Goal: Task Accomplishment & Management: Manage account settings

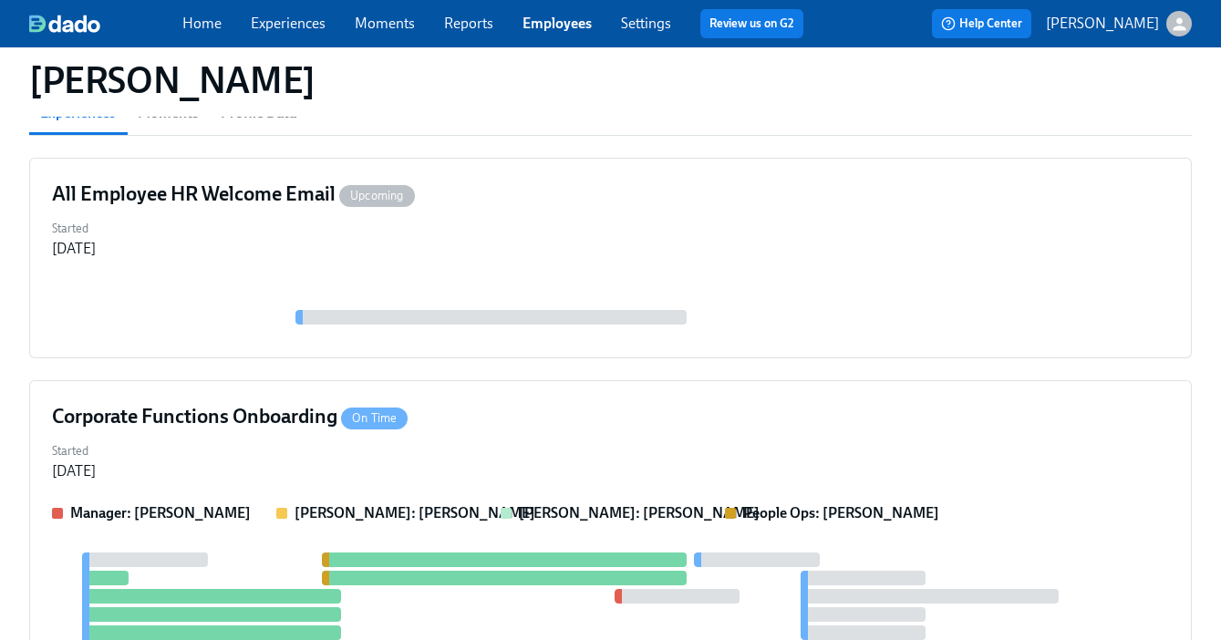
scroll to position [395, 0]
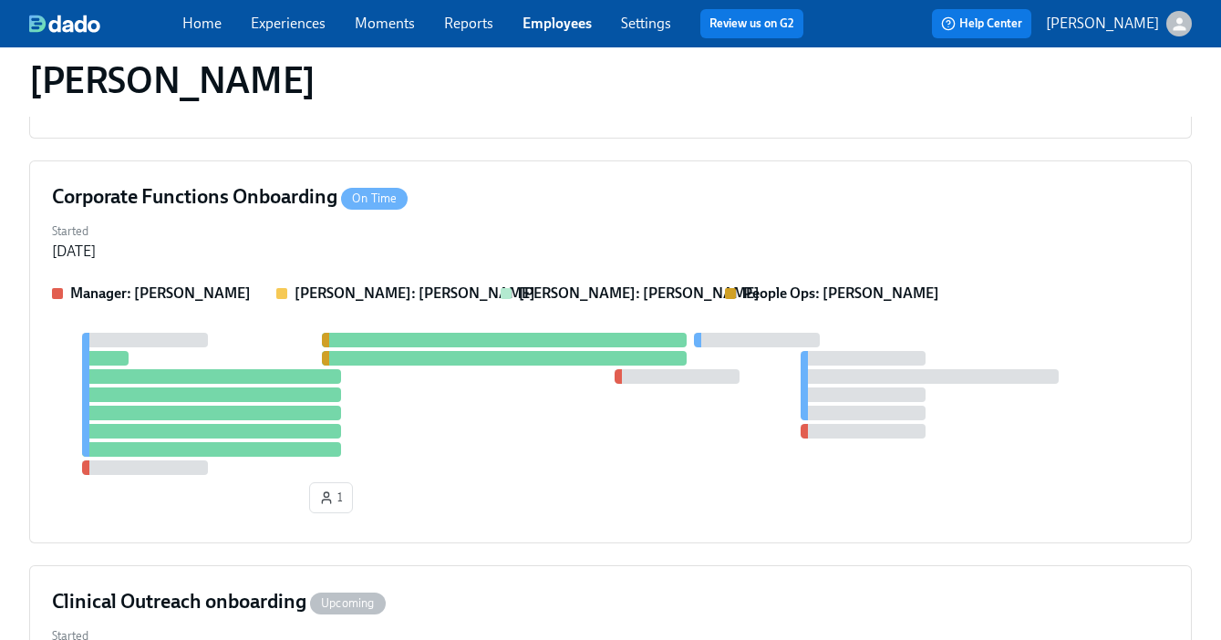
click at [586, 18] on link "Employees" at bounding box center [557, 23] width 69 height 17
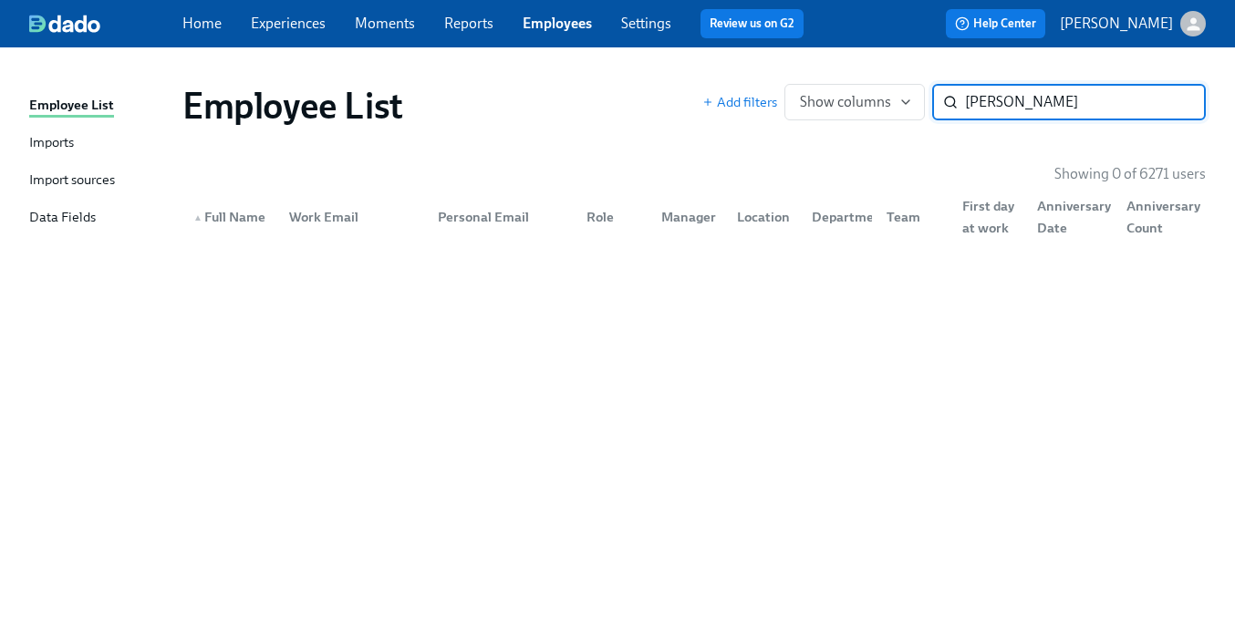
type input "[PERSON_NAME]"
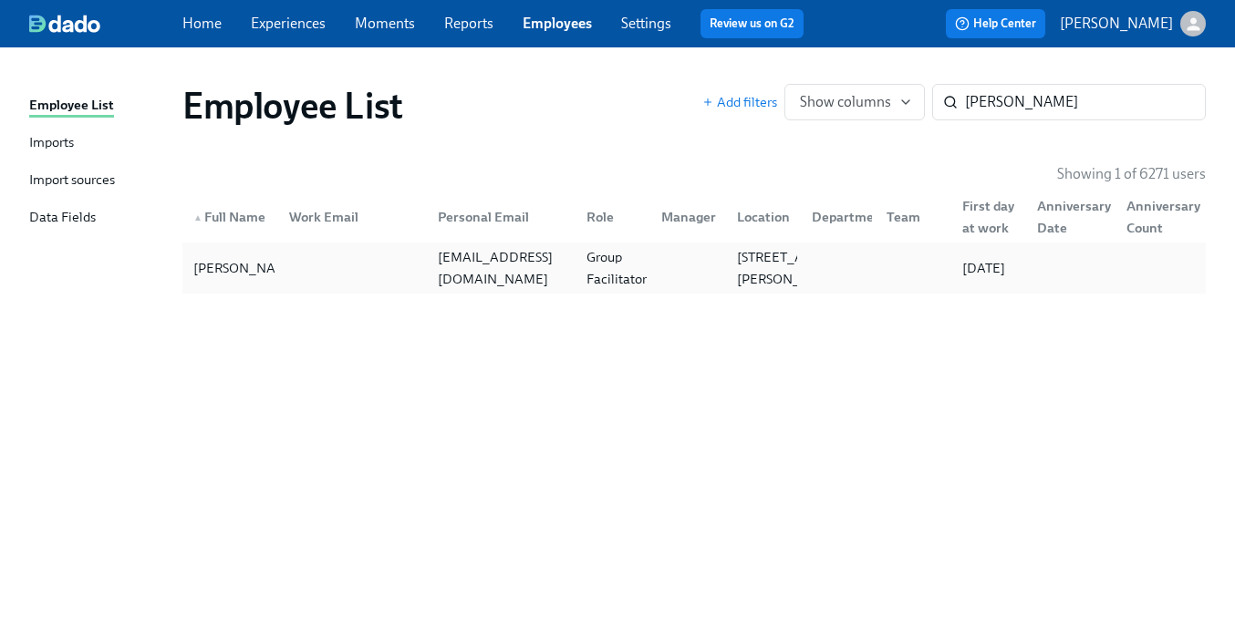
click at [649, 256] on div at bounding box center [684, 268] width 75 height 36
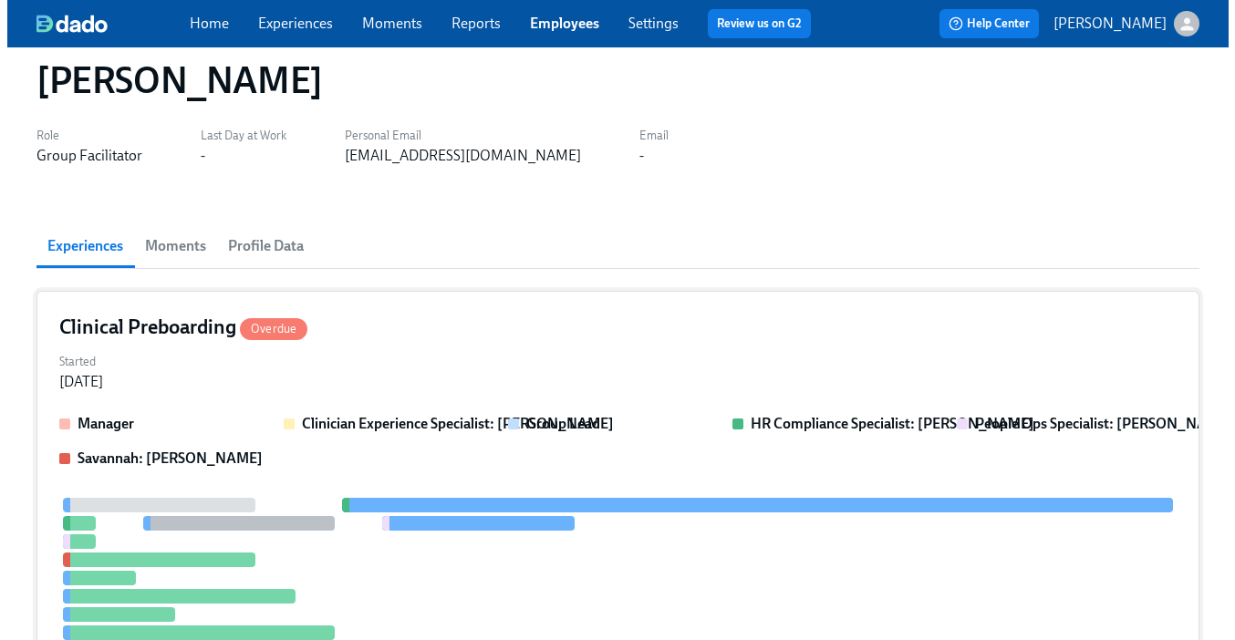
scroll to position [143, 0]
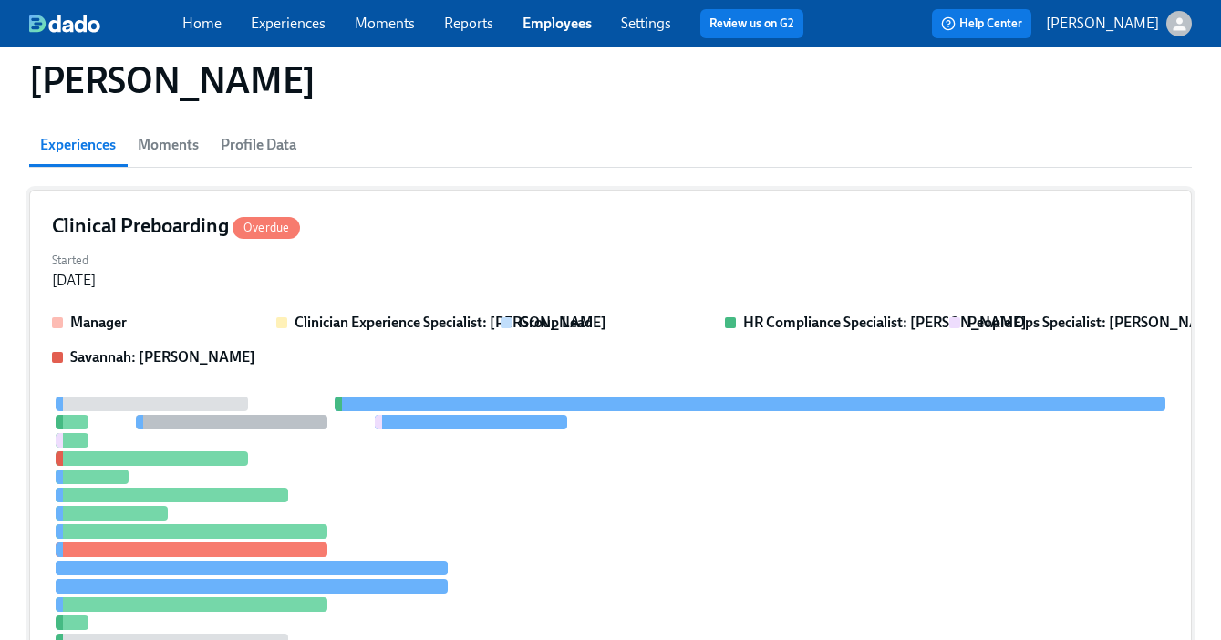
click at [594, 247] on div "Started [DATE]" at bounding box center [610, 269] width 1117 height 44
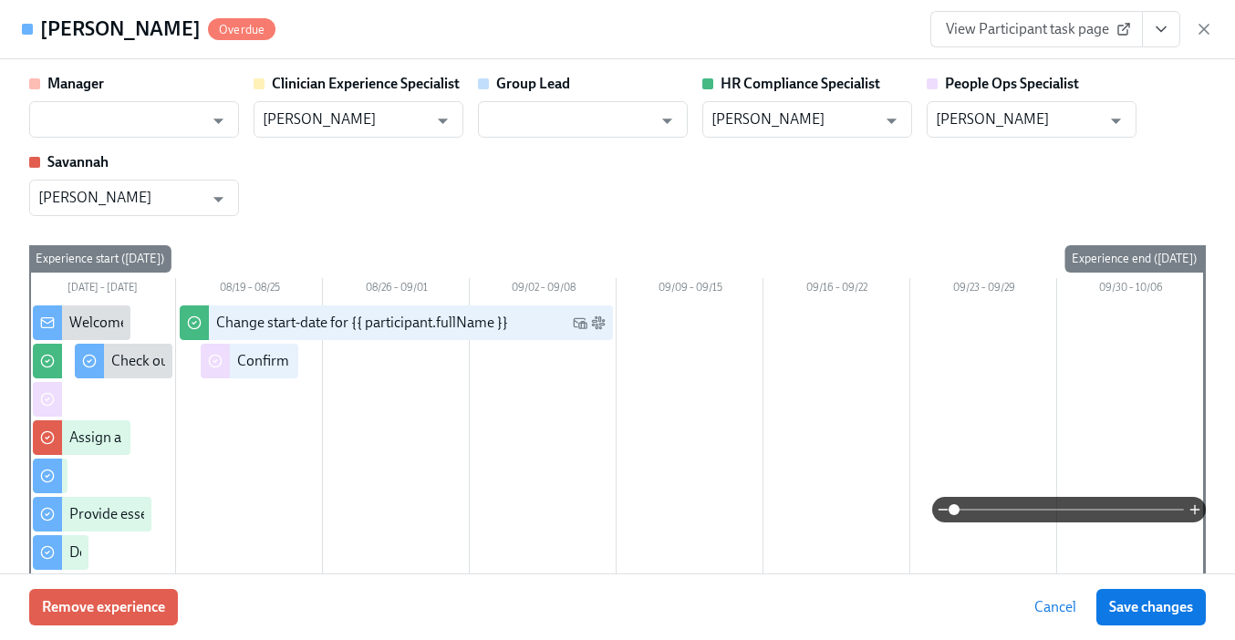
click at [1163, 23] on icon "View task page" at bounding box center [1161, 29] width 18 height 18
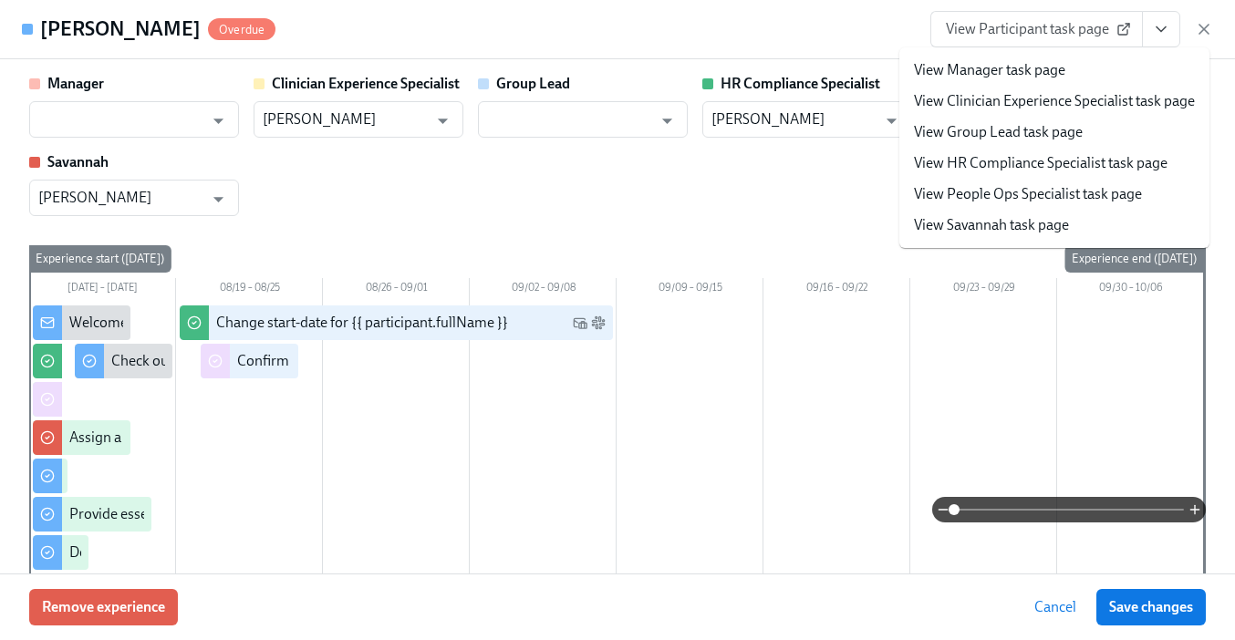
click at [1045, 194] on link "View People Ops Specialist task page" at bounding box center [1028, 194] width 228 height 20
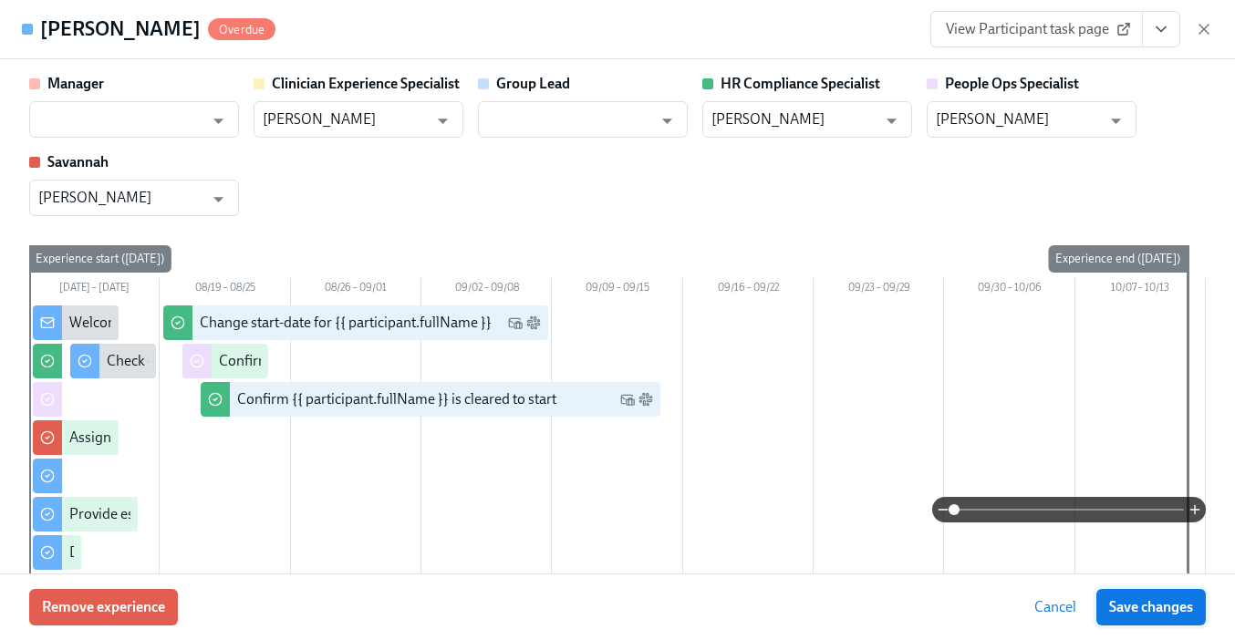
click at [1146, 611] on span "Save changes" at bounding box center [1151, 607] width 84 height 18
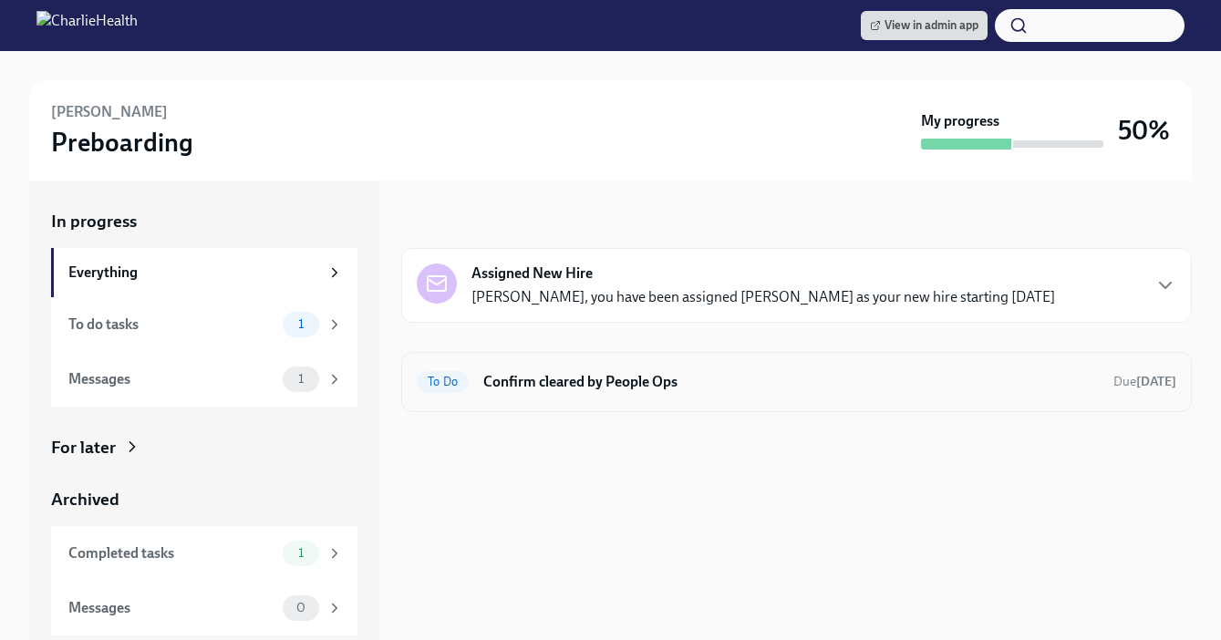
click at [568, 387] on h6 "Confirm cleared by People Ops" at bounding box center [791, 382] width 616 height 20
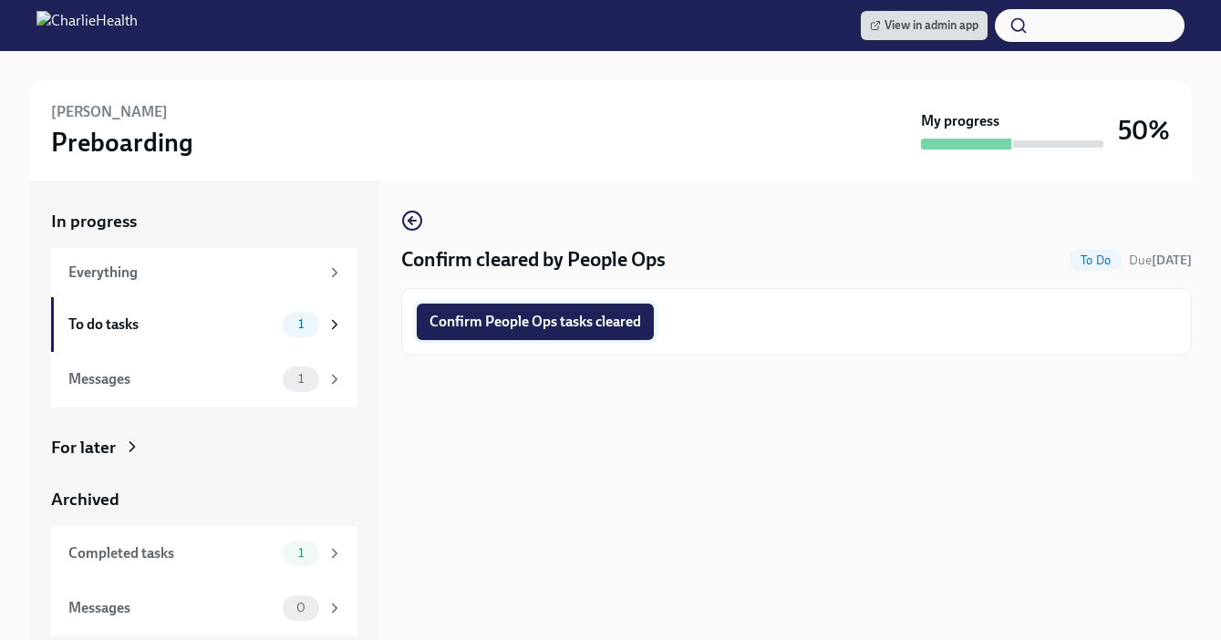
click at [553, 319] on span "Confirm People Ops tasks cleared" at bounding box center [536, 322] width 212 height 18
